Goal: Task Accomplishment & Management: Complete application form

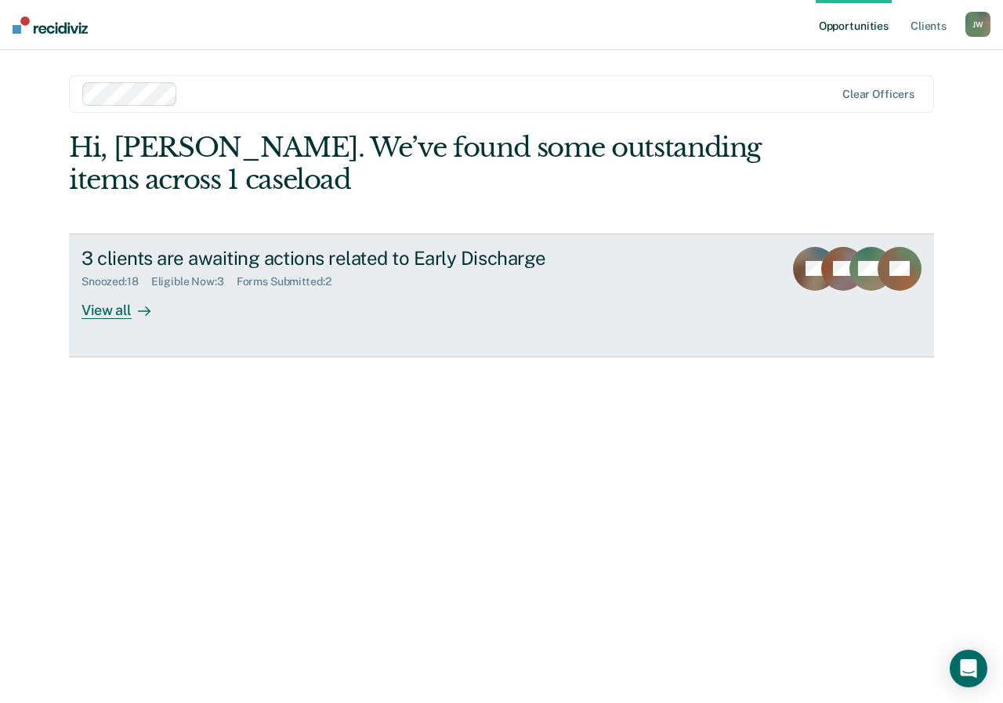
click at [125, 309] on div "View all" at bounding box center [125, 303] width 88 height 31
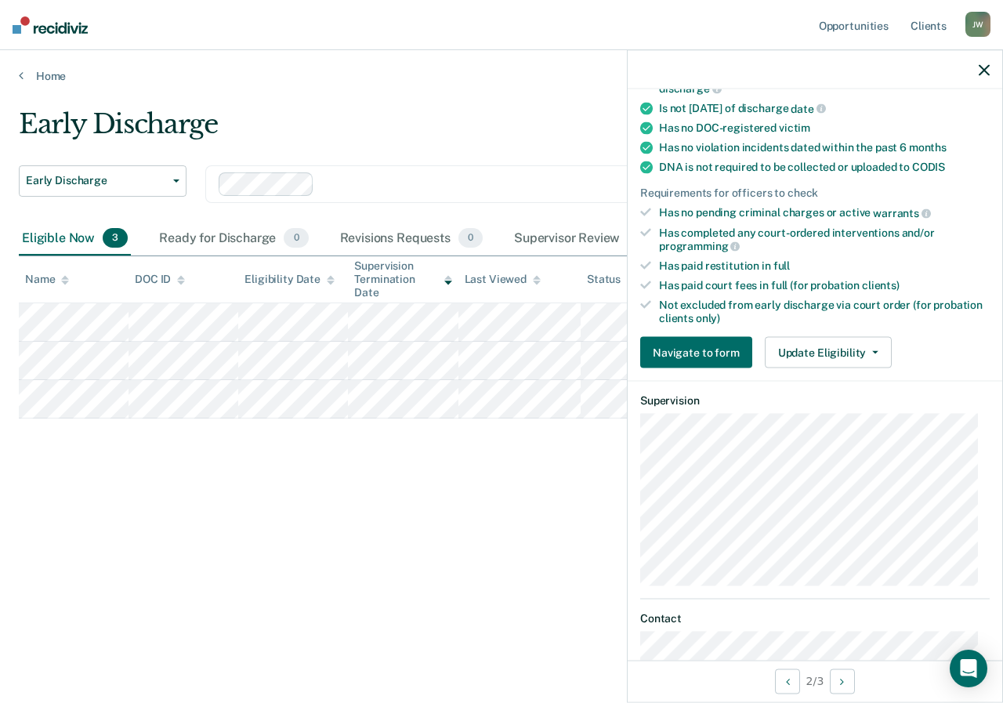
scroll to position [307, 0]
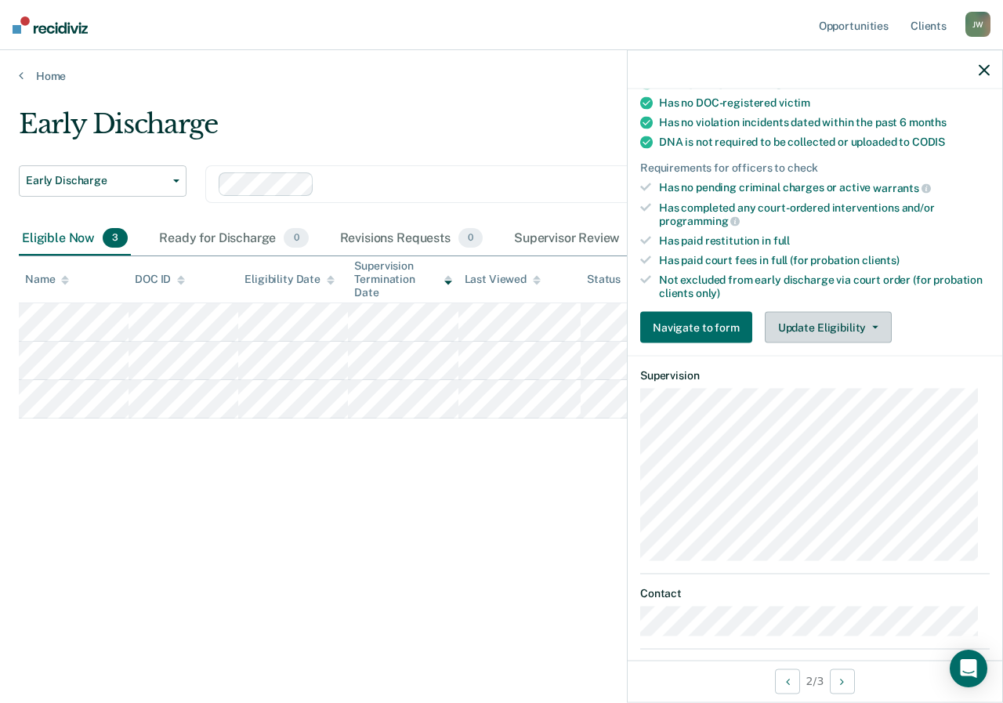
click at [877, 322] on button "Update Eligibility" at bounding box center [828, 327] width 127 height 31
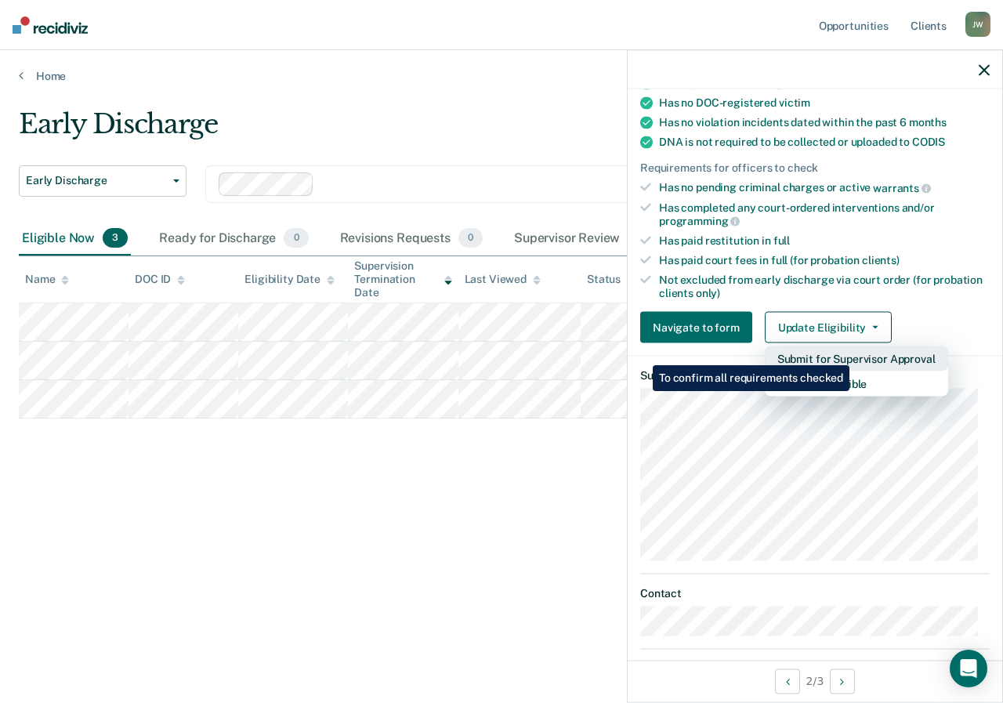
click at [852, 353] on button "Submit for Supervisor Approval" at bounding box center [856, 358] width 183 height 25
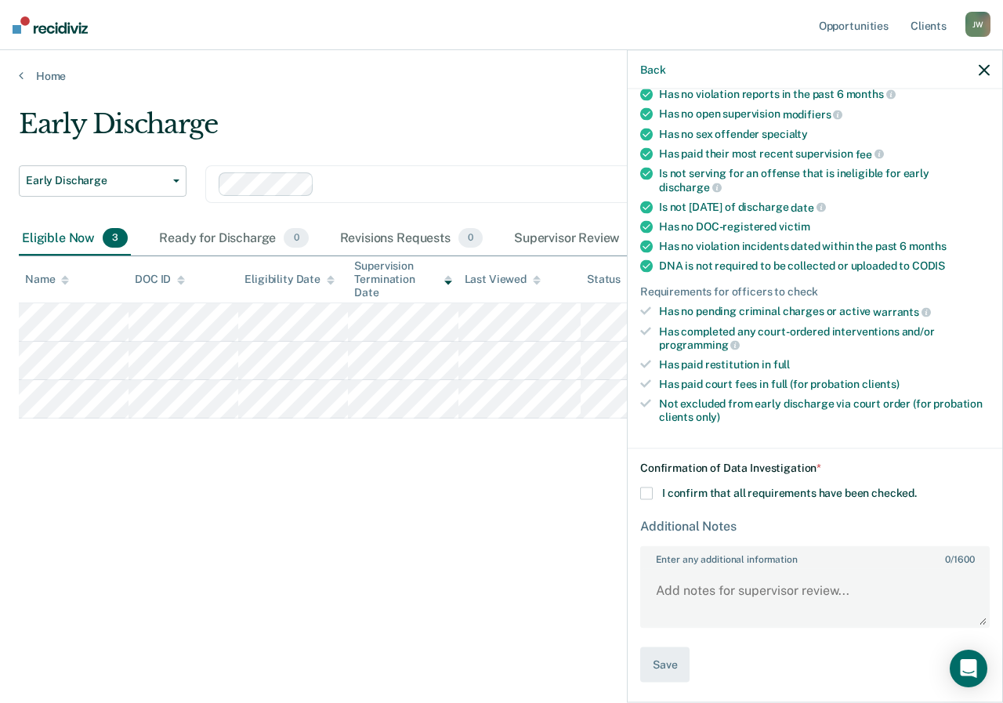
click at [647, 492] on span at bounding box center [646, 493] width 13 height 13
click at [917, 487] on input "I confirm that all requirements have been checked." at bounding box center [917, 487] width 0 height 0
click at [664, 655] on button "Save" at bounding box center [664, 664] width 49 height 35
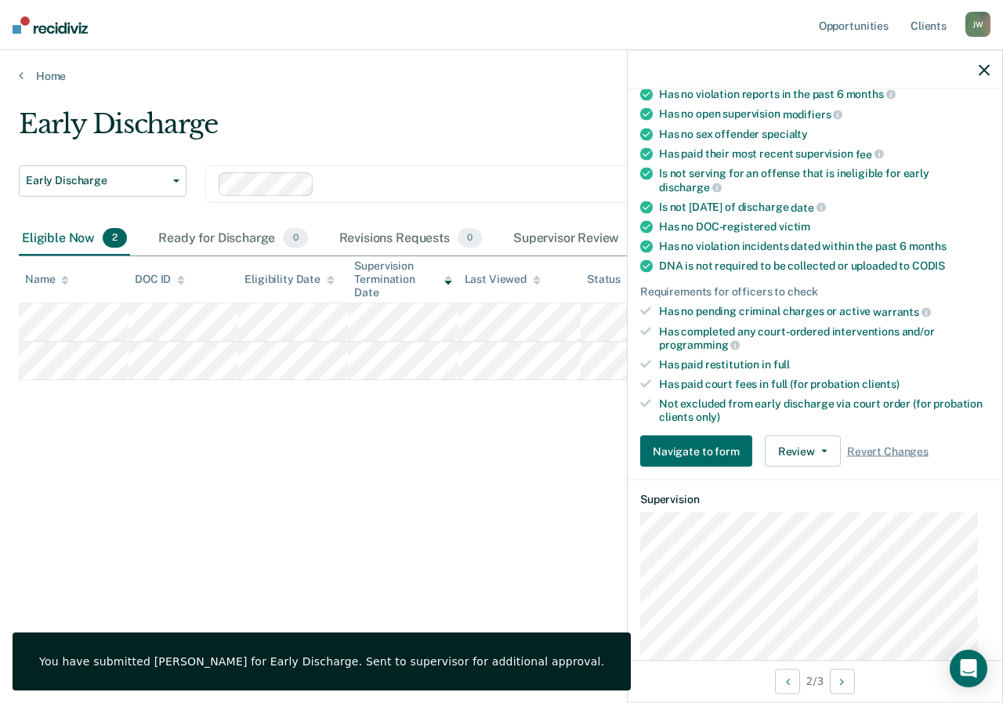
click at [983, 66] on icon "button" at bounding box center [984, 69] width 11 height 11
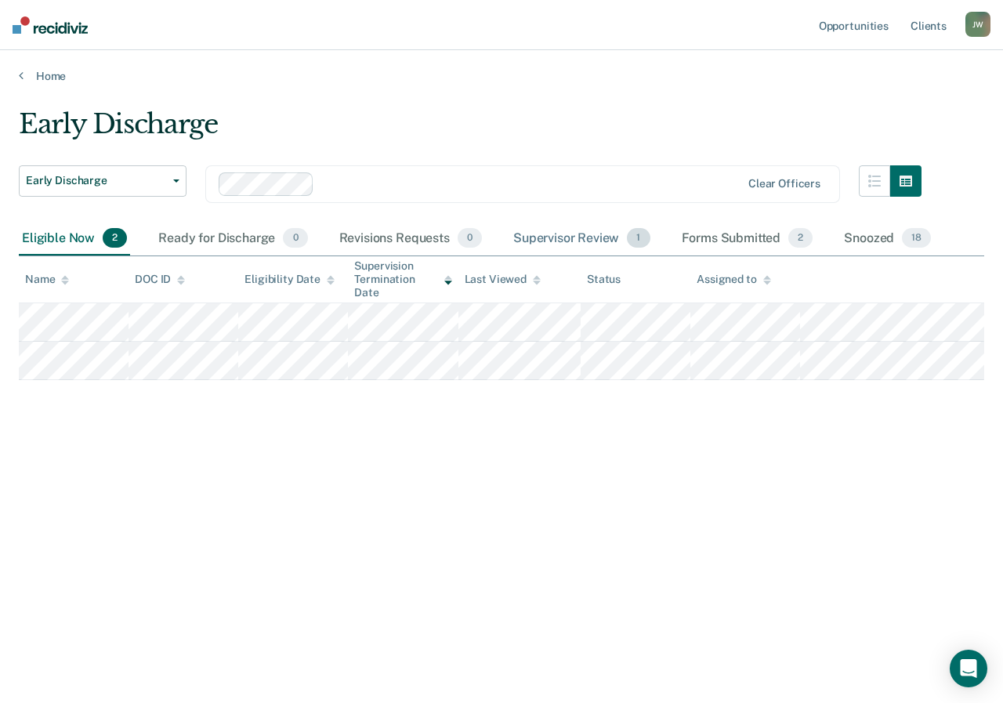
click at [580, 237] on div "Supervisor Review 1" at bounding box center [581, 239] width 143 height 34
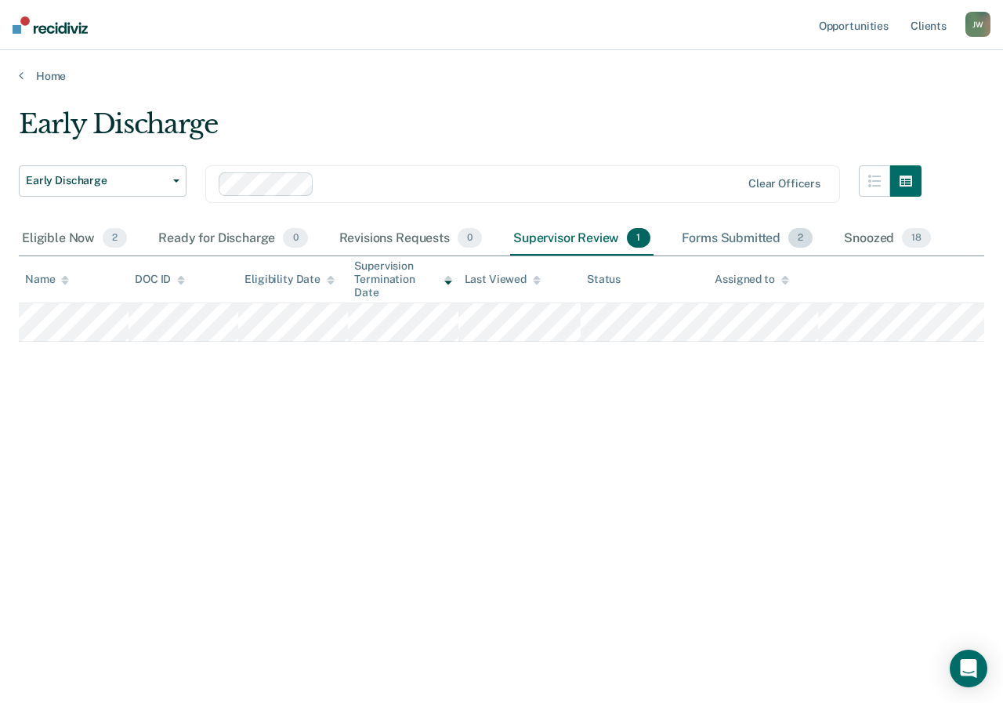
click at [715, 243] on div "Forms Submitted 2" at bounding box center [747, 239] width 138 height 34
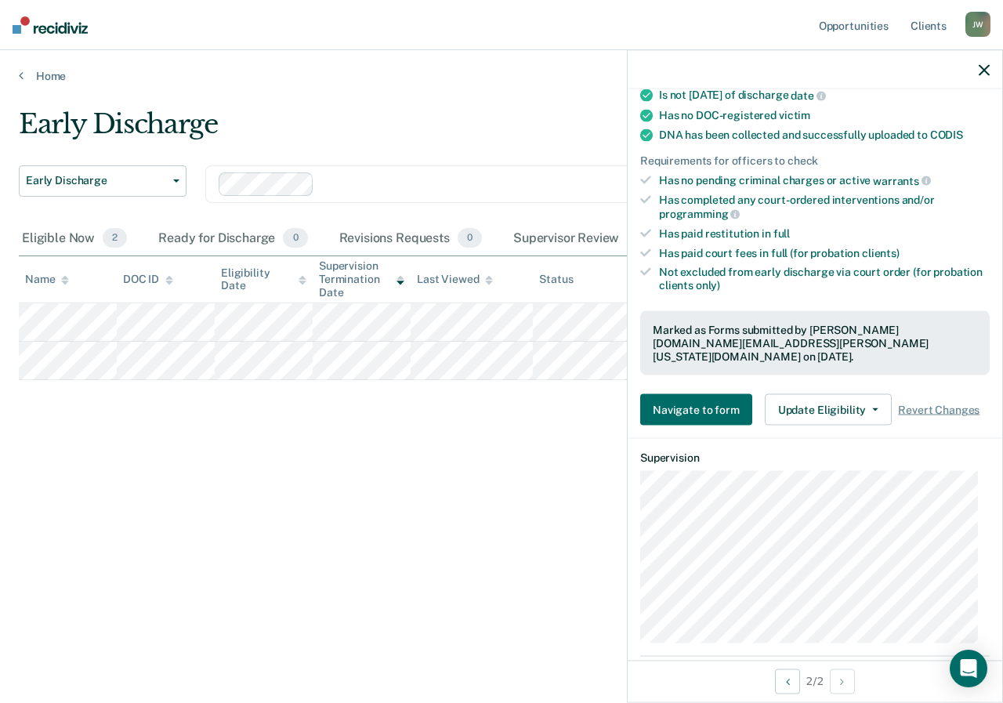
scroll to position [345, 0]
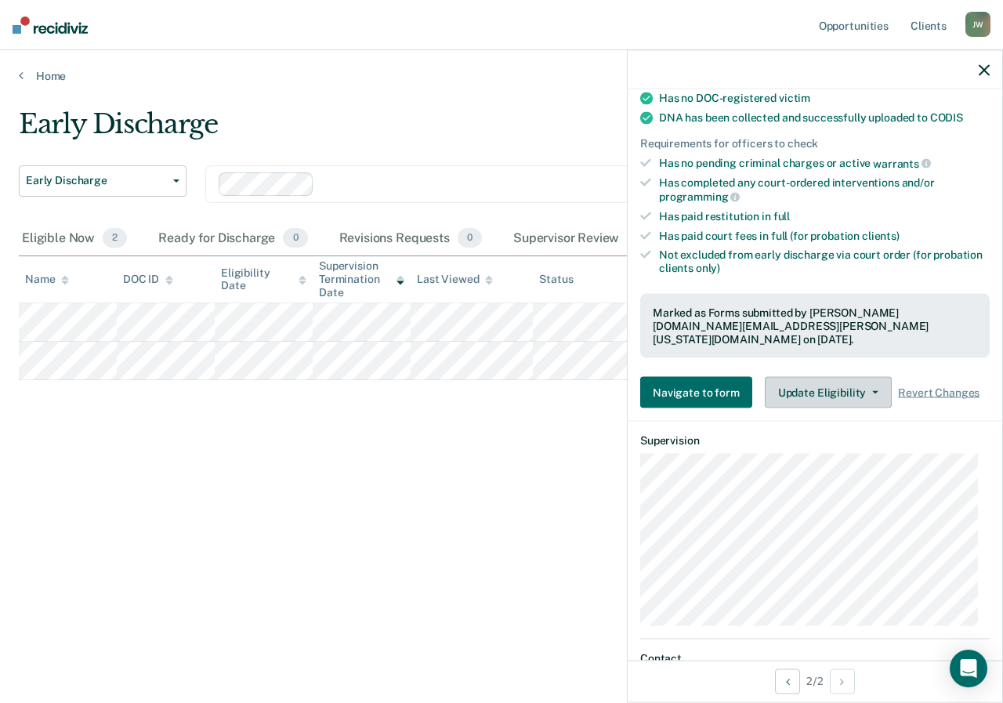
click at [872, 391] on icon "button" at bounding box center [875, 392] width 6 height 3
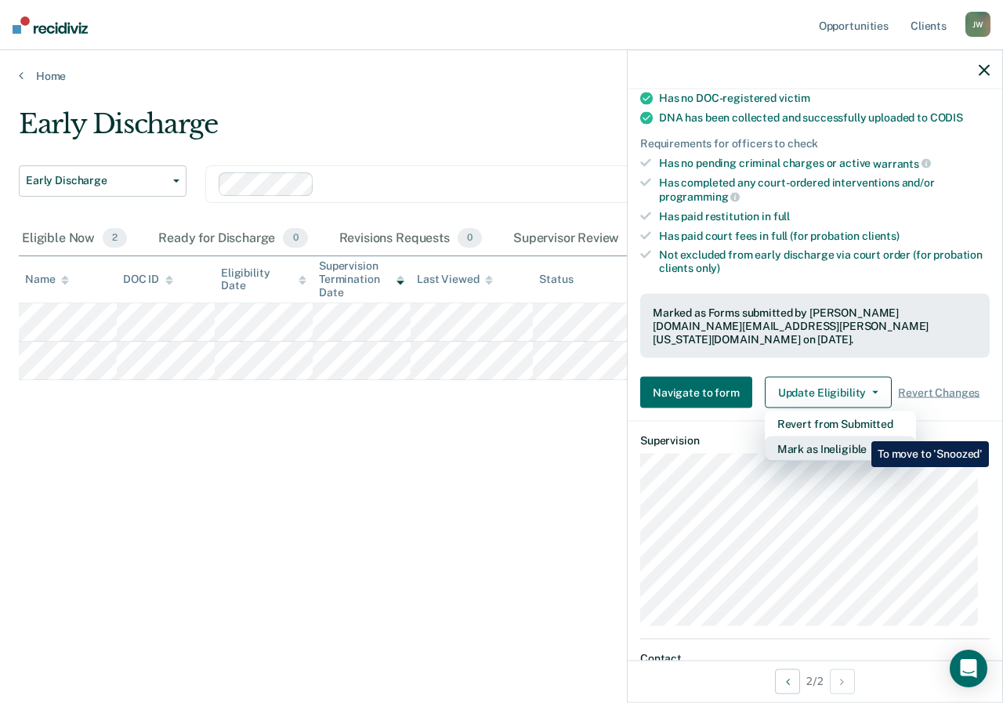
click at [859, 436] on button "Mark as Ineligible" at bounding box center [840, 448] width 151 height 25
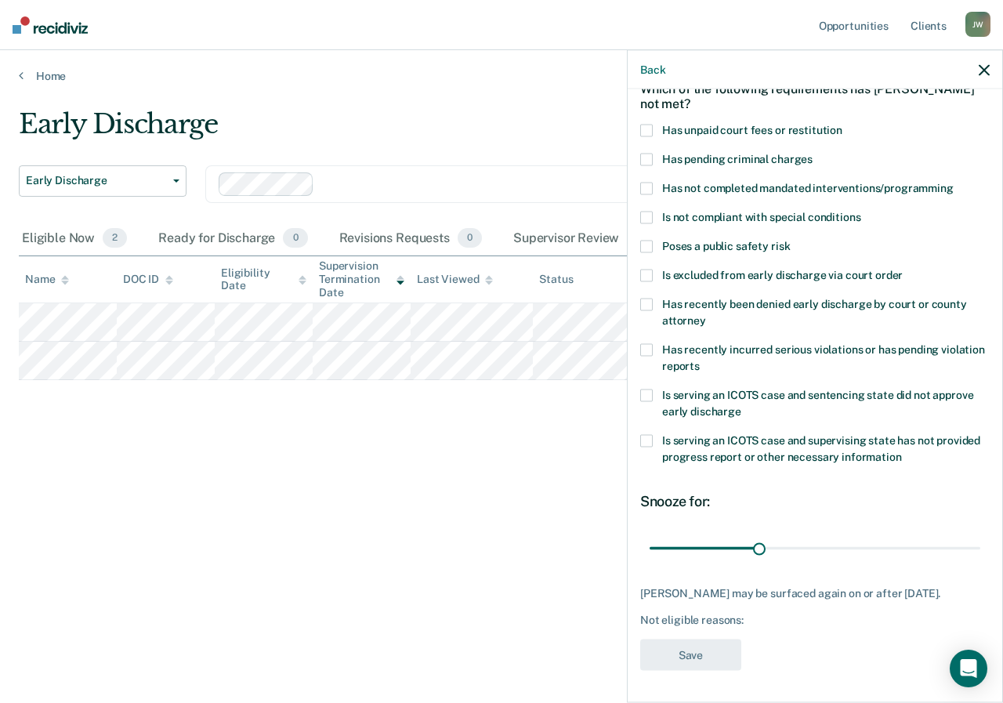
scroll to position [96, 0]
click at [647, 298] on span at bounding box center [646, 304] width 13 height 13
click at [723, 651] on button "Save" at bounding box center [690, 655] width 101 height 32
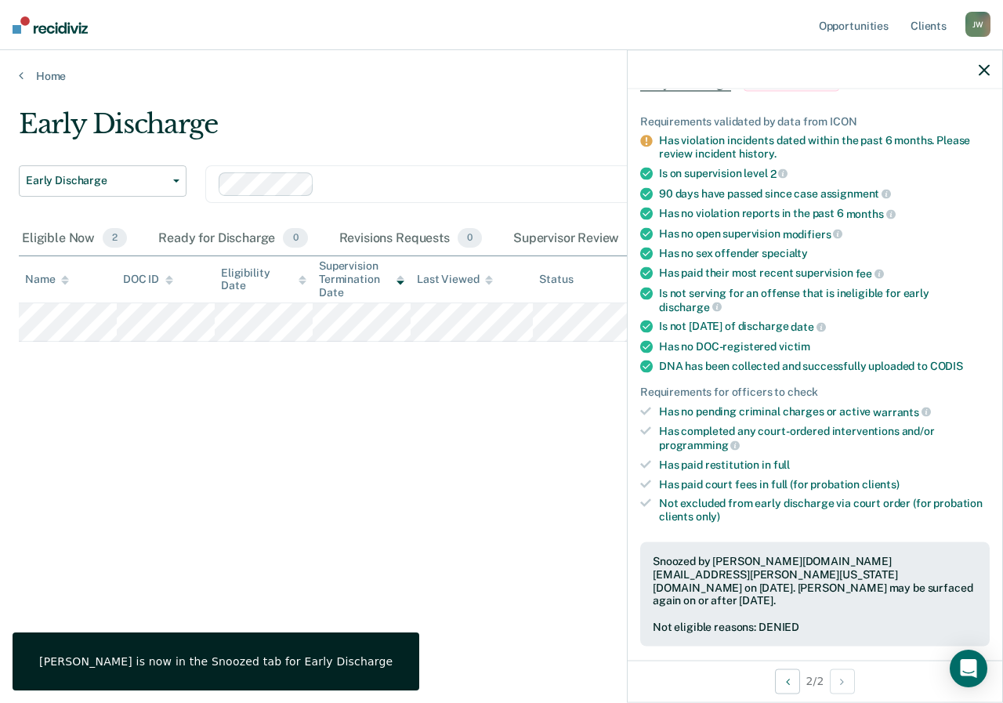
click at [988, 71] on icon "button" at bounding box center [984, 69] width 11 height 11
